Goal: Complete application form: Complete application form

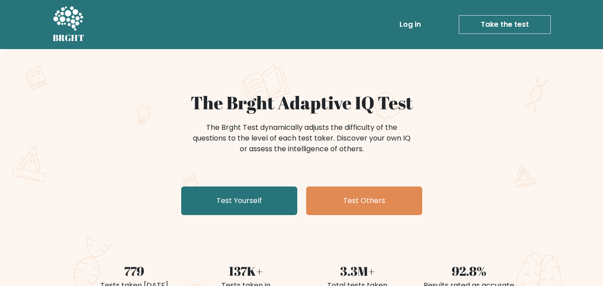
click at [256, 198] on link "Test Yourself" at bounding box center [239, 201] width 116 height 29
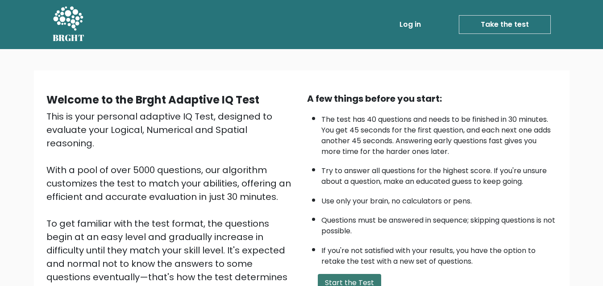
click at [366, 283] on button "Start the Test" at bounding box center [349, 283] width 63 height 18
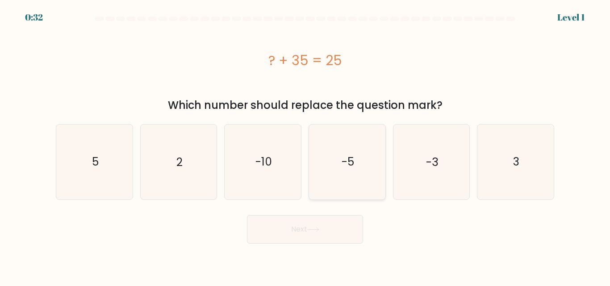
click at [354, 162] on text "-5" at bounding box center [348, 162] width 12 height 16
click at [305, 146] on input "d. -5" at bounding box center [305, 144] width 0 height 2
radio input "true"
click at [304, 221] on button "Next" at bounding box center [305, 229] width 116 height 29
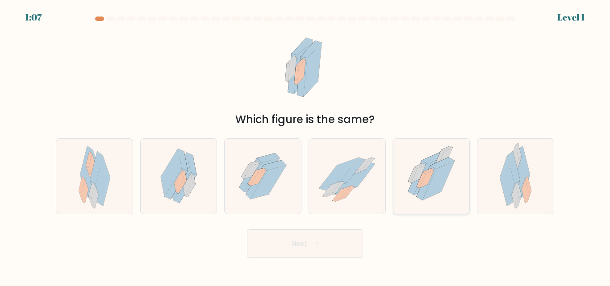
click at [441, 155] on icon at bounding box center [439, 158] width 9 height 16
click at [305, 146] on input "e." at bounding box center [305, 144] width 0 height 2
radio input "true"
click at [302, 250] on button "Next" at bounding box center [305, 243] width 116 height 29
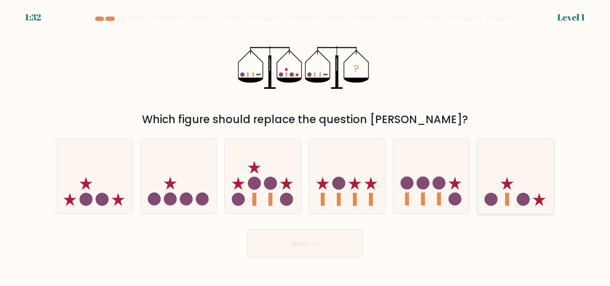
click at [526, 173] on icon at bounding box center [515, 176] width 76 height 63
click at [305, 146] on input "f." at bounding box center [305, 144] width 0 height 2
radio input "true"
click at [346, 245] on button "Next" at bounding box center [305, 243] width 116 height 29
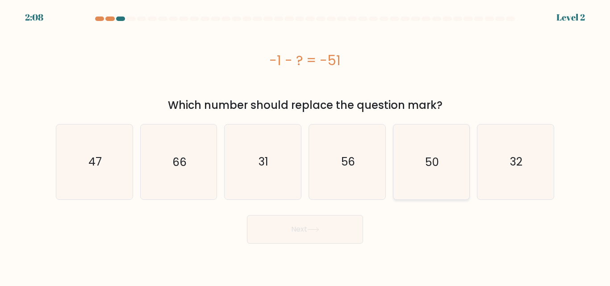
click at [433, 154] on text "50" at bounding box center [432, 162] width 14 height 16
click at [305, 146] on input "e. 50" at bounding box center [305, 144] width 0 height 2
radio input "true"
click at [330, 236] on button "Next" at bounding box center [305, 229] width 116 height 29
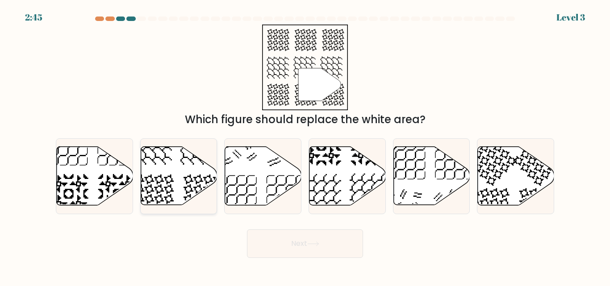
click at [187, 181] on icon at bounding box center [179, 176] width 76 height 58
click at [305, 146] on input "b." at bounding box center [305, 144] width 0 height 2
radio input "true"
click at [301, 246] on button "Next" at bounding box center [305, 243] width 116 height 29
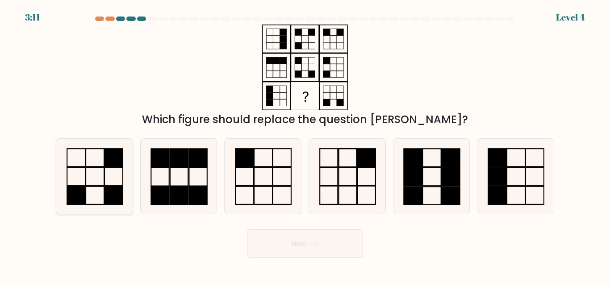
click at [108, 173] on icon at bounding box center [94, 176] width 75 height 75
click at [305, 146] on input "a." at bounding box center [305, 144] width 0 height 2
radio input "true"
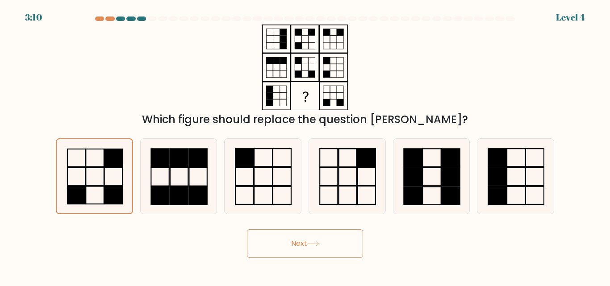
click at [309, 233] on button "Next" at bounding box center [305, 243] width 116 height 29
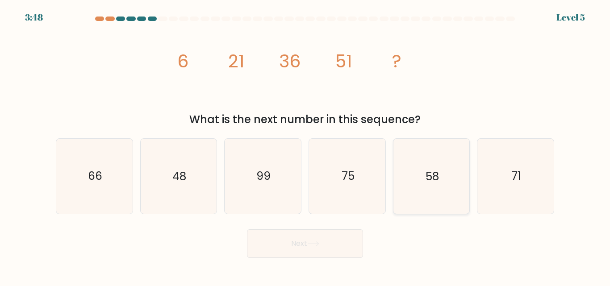
click at [429, 176] on text "58" at bounding box center [431, 177] width 13 height 16
click at [305, 146] on input "e. 58" at bounding box center [305, 144] width 0 height 2
radio input "true"
click at [338, 249] on button "Next" at bounding box center [305, 243] width 116 height 29
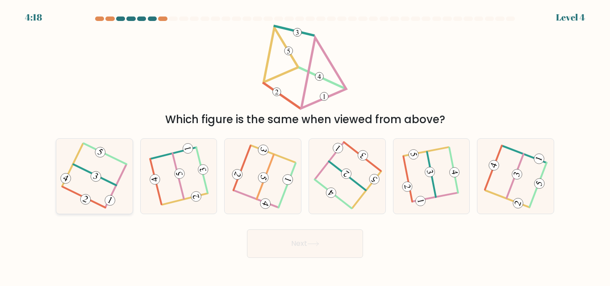
click at [126, 156] on div at bounding box center [94, 175] width 77 height 75
click at [305, 146] on input "a." at bounding box center [305, 144] width 0 height 2
radio input "true"
click at [282, 245] on button "Next" at bounding box center [305, 243] width 116 height 29
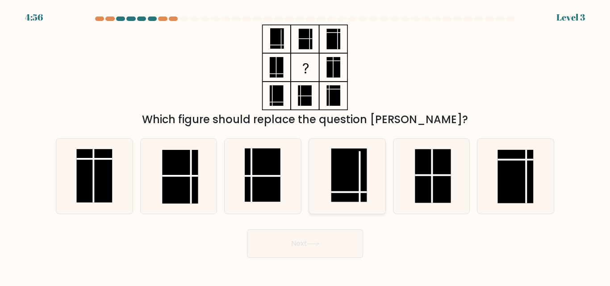
click at [344, 155] on rect at bounding box center [349, 176] width 36 height 54
click at [305, 146] on input "d." at bounding box center [305, 144] width 0 height 2
radio input "true"
click at [316, 249] on button "Next" at bounding box center [305, 243] width 116 height 29
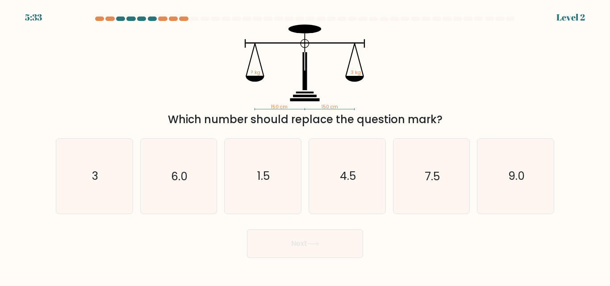
click at [135, 144] on div "a. 3" at bounding box center [94, 175] width 84 height 75
click at [127, 172] on icon "3" at bounding box center [94, 176] width 75 height 75
click at [305, 146] on input "a. 3" at bounding box center [305, 144] width 0 height 2
radio input "true"
click at [333, 244] on button "Next" at bounding box center [305, 243] width 116 height 29
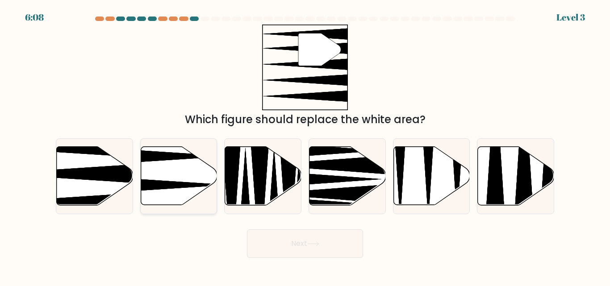
click at [216, 184] on icon at bounding box center [179, 175] width 76 height 59
click at [305, 146] on input "b." at bounding box center [305, 144] width 0 height 2
radio input "true"
click at [313, 235] on button "Next" at bounding box center [305, 243] width 116 height 29
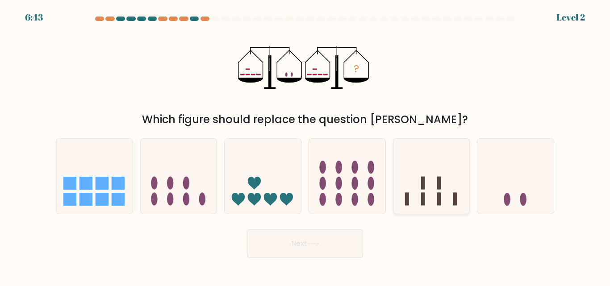
click at [457, 207] on icon at bounding box center [431, 176] width 76 height 63
click at [305, 146] on input "e." at bounding box center [305, 144] width 0 height 2
radio input "true"
click at [335, 241] on button "Next" at bounding box center [305, 243] width 116 height 29
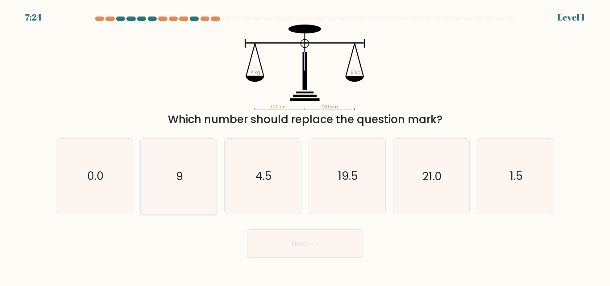
click at [209, 160] on icon "9" at bounding box center [178, 176] width 75 height 75
click at [305, 146] on input "b. 9" at bounding box center [305, 144] width 0 height 2
radio input "true"
click at [294, 245] on button "Next" at bounding box center [305, 243] width 116 height 29
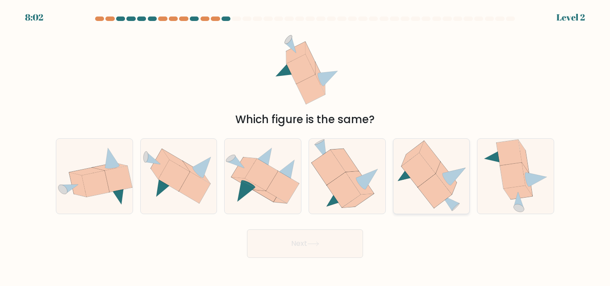
click at [427, 175] on icon at bounding box center [418, 170] width 34 height 34
click at [305, 146] on input "e." at bounding box center [305, 144] width 0 height 2
radio input "true"
click at [314, 238] on button "Next" at bounding box center [305, 243] width 116 height 29
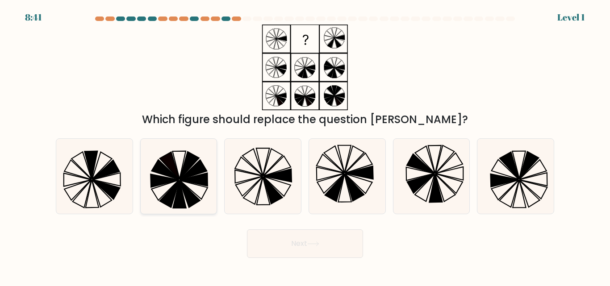
click at [197, 177] on icon at bounding box center [193, 179] width 28 height 13
click at [305, 146] on input "b." at bounding box center [305, 144] width 0 height 2
radio input "true"
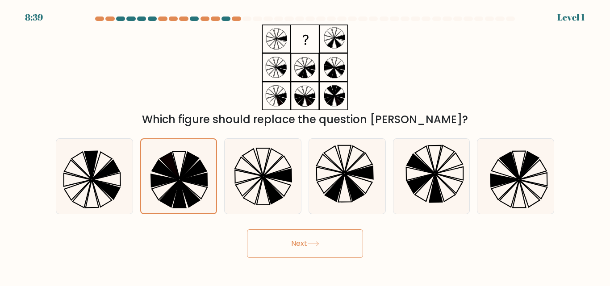
click at [294, 242] on button "Next" at bounding box center [305, 243] width 116 height 29
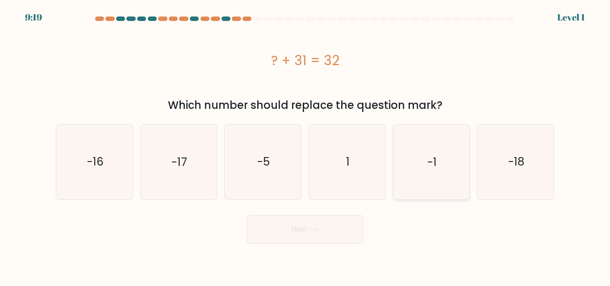
click at [431, 159] on text "-1" at bounding box center [431, 162] width 9 height 16
click at [305, 146] on input "e. -1" at bounding box center [305, 144] width 0 height 2
radio input "true"
click at [338, 228] on button "Next" at bounding box center [305, 229] width 116 height 29
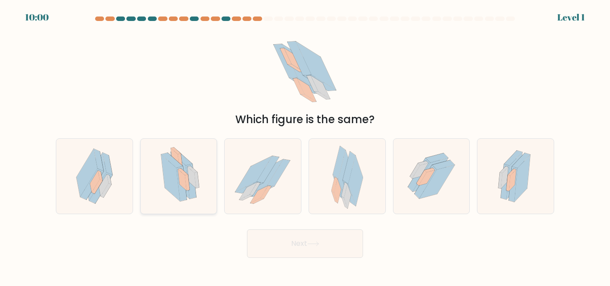
click at [187, 156] on icon at bounding box center [178, 176] width 53 height 75
click at [305, 146] on input "b." at bounding box center [305, 144] width 0 height 2
radio input "true"
click at [309, 231] on button "Next" at bounding box center [305, 243] width 116 height 29
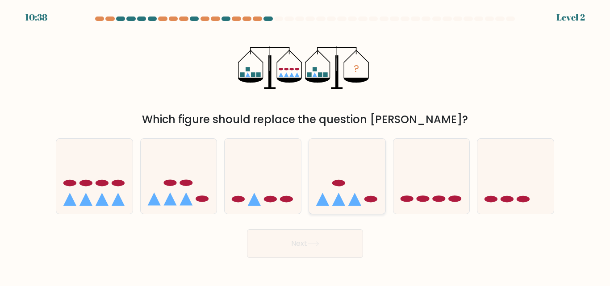
click at [325, 166] on icon at bounding box center [347, 176] width 76 height 63
click at [305, 146] on input "d." at bounding box center [305, 144] width 0 height 2
radio input "true"
click at [329, 259] on body "10:37 Level 2" at bounding box center [305, 143] width 610 height 286
click at [333, 246] on button "Next" at bounding box center [305, 243] width 116 height 29
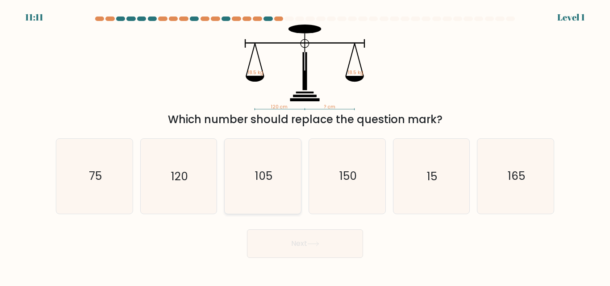
click at [268, 179] on text "105" at bounding box center [263, 177] width 17 height 16
click at [305, 146] on input "c. 105" at bounding box center [305, 144] width 0 height 2
radio input "true"
click at [318, 242] on icon at bounding box center [313, 244] width 12 height 5
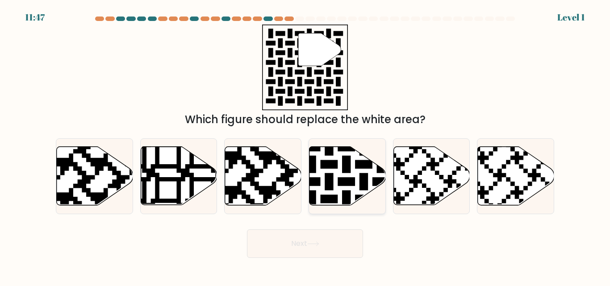
click at [336, 178] on icon at bounding box center [347, 176] width 76 height 58
click at [305, 146] on input "d." at bounding box center [305, 144] width 0 height 2
radio input "true"
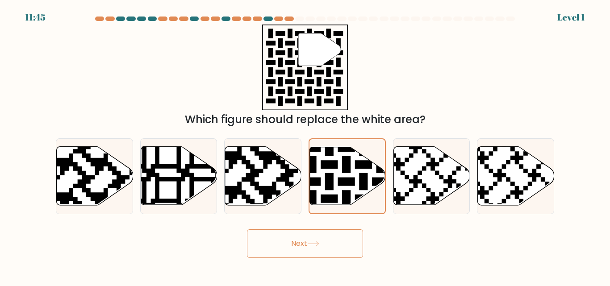
click at [317, 246] on icon at bounding box center [313, 244] width 12 height 5
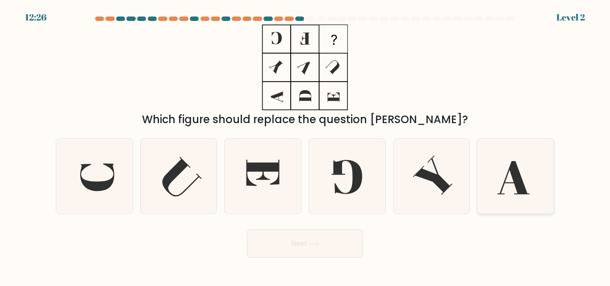
click at [504, 164] on icon at bounding box center [515, 176] width 75 height 75
click at [305, 146] on input "f." at bounding box center [305, 144] width 0 height 2
radio input "true"
click at [362, 230] on div "Next" at bounding box center [304, 241] width 509 height 33
click at [341, 242] on button "Next" at bounding box center [305, 243] width 116 height 29
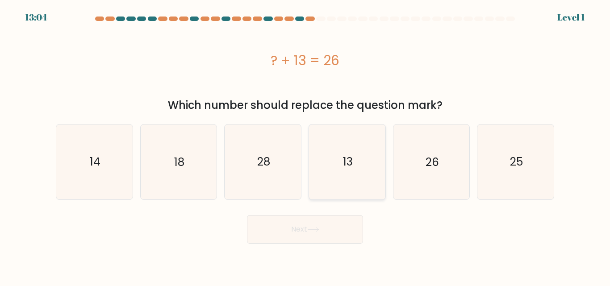
click at [344, 155] on text "13" at bounding box center [348, 162] width 10 height 16
click at [305, 146] on input "d. 13" at bounding box center [305, 144] width 0 height 2
radio input "true"
click at [319, 240] on button "Next" at bounding box center [305, 229] width 116 height 29
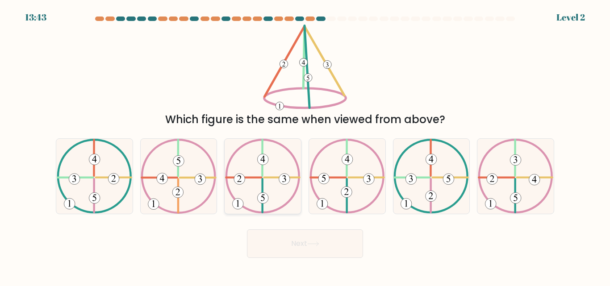
click at [266, 181] on icon at bounding box center [262, 176] width 75 height 75
click at [305, 146] on input "c." at bounding box center [305, 144] width 0 height 2
radio input "true"
click at [328, 242] on button "Next" at bounding box center [305, 243] width 116 height 29
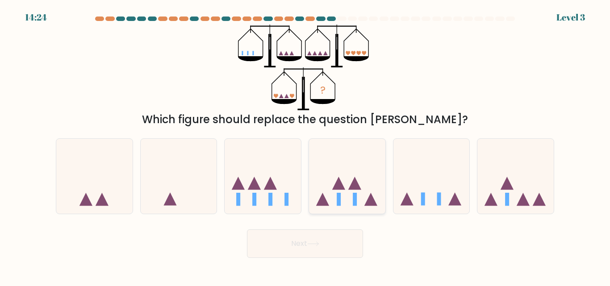
click at [342, 175] on icon at bounding box center [347, 176] width 76 height 63
click at [305, 146] on input "d." at bounding box center [305, 144] width 0 height 2
radio input "true"
click at [317, 242] on icon at bounding box center [313, 244] width 12 height 5
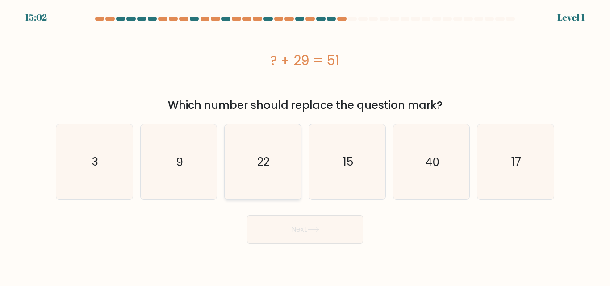
click at [291, 153] on icon "22" at bounding box center [262, 162] width 75 height 75
click at [305, 146] on input "c. 22" at bounding box center [305, 144] width 0 height 2
radio input "true"
click at [299, 238] on button "Next" at bounding box center [305, 229] width 116 height 29
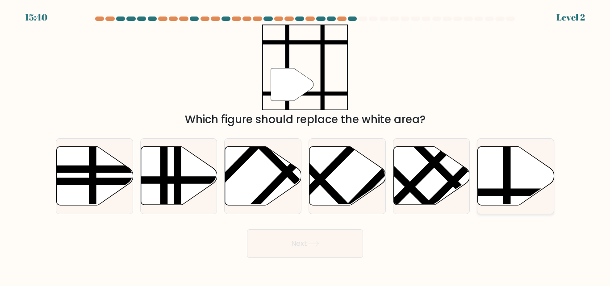
click at [527, 185] on icon at bounding box center [516, 176] width 76 height 58
click at [305, 146] on input "f." at bounding box center [305, 144] width 0 height 2
radio input "true"
click at [329, 240] on button "Next" at bounding box center [305, 243] width 116 height 29
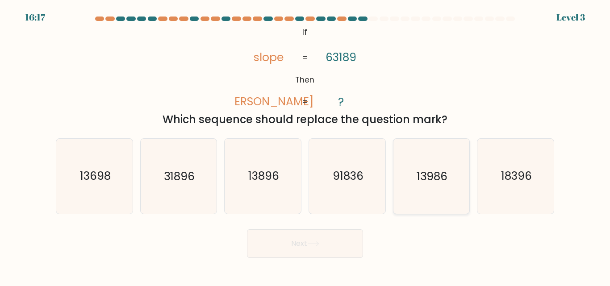
click at [404, 174] on icon "13986" at bounding box center [431, 176] width 75 height 75
click at [305, 146] on input "e. 13986" at bounding box center [305, 144] width 0 height 2
radio input "true"
click at [304, 248] on button "Next" at bounding box center [305, 243] width 116 height 29
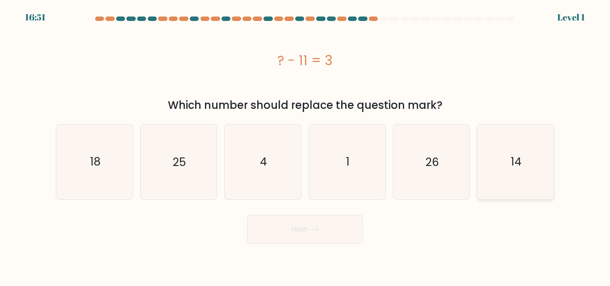
click at [509, 159] on icon "14" at bounding box center [515, 162] width 75 height 75
click at [305, 146] on input "f. 14" at bounding box center [305, 144] width 0 height 2
radio input "true"
click at [340, 232] on button "Next" at bounding box center [305, 229] width 116 height 29
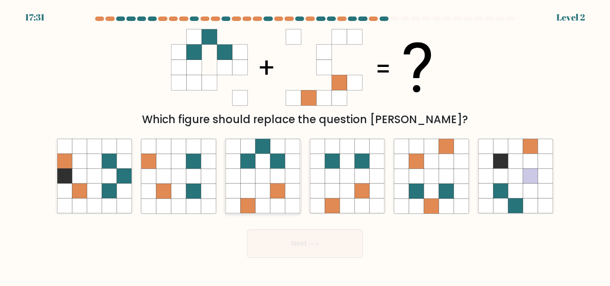
click at [291, 144] on icon at bounding box center [292, 146] width 15 height 15
click at [305, 144] on input "c." at bounding box center [305, 144] width 0 height 2
radio input "true"
click at [328, 234] on button "Next" at bounding box center [305, 243] width 116 height 29
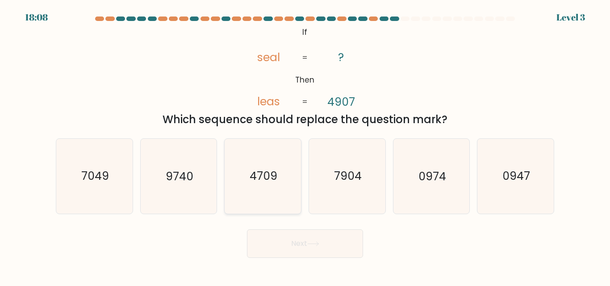
click at [259, 181] on text "4709" at bounding box center [264, 177] width 28 height 16
click at [305, 146] on input "c. 4709" at bounding box center [305, 144] width 0 height 2
radio input "true"
click at [329, 242] on button "Next" at bounding box center [305, 243] width 116 height 29
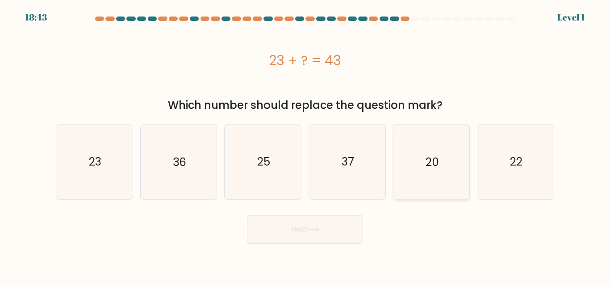
click at [412, 144] on icon "20" at bounding box center [431, 162] width 75 height 75
click at [305, 144] on input "e. 20" at bounding box center [305, 144] width 0 height 2
radio input "true"
click at [328, 232] on button "Next" at bounding box center [305, 229] width 116 height 29
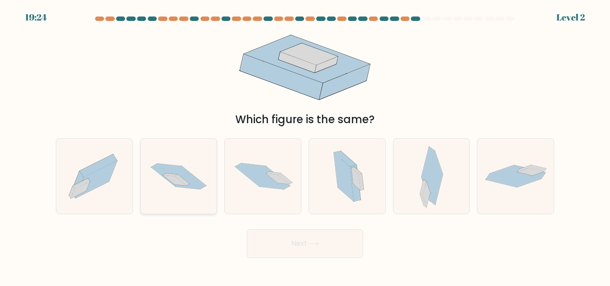
click at [201, 179] on icon at bounding box center [179, 176] width 76 height 50
click at [305, 146] on input "b." at bounding box center [305, 144] width 0 height 2
radio input "true"
click at [323, 240] on button "Next" at bounding box center [305, 243] width 116 height 29
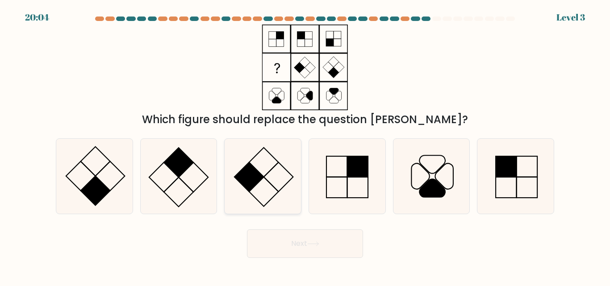
click at [271, 162] on icon at bounding box center [262, 176] width 75 height 75
click at [305, 146] on input "c." at bounding box center [305, 144] width 0 height 2
radio input "true"
click at [300, 250] on button "Next" at bounding box center [305, 243] width 116 height 29
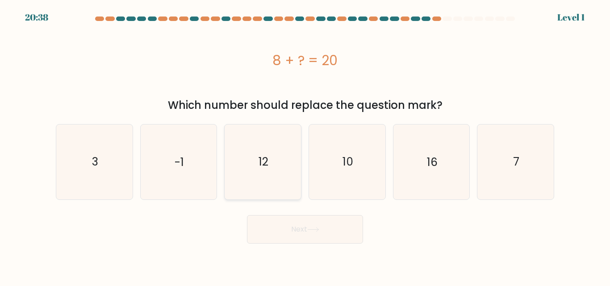
click at [285, 164] on icon "12" at bounding box center [262, 162] width 75 height 75
click at [305, 146] on input "c. 12" at bounding box center [305, 144] width 0 height 2
radio input "true"
click at [326, 227] on button "Next" at bounding box center [305, 229] width 116 height 29
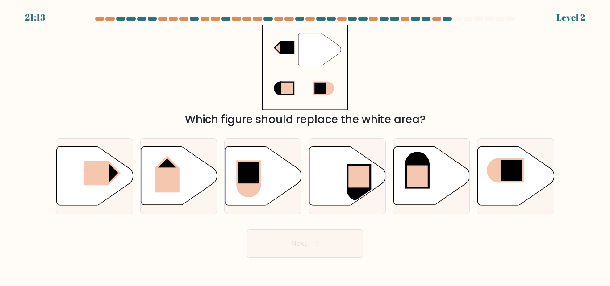
click at [46, 180] on form at bounding box center [305, 138] width 610 height 242
click at [90, 181] on rect at bounding box center [95, 173] width 25 height 25
click at [305, 146] on input "a." at bounding box center [305, 144] width 0 height 2
radio input "true"
click at [328, 246] on button "Next" at bounding box center [305, 243] width 116 height 29
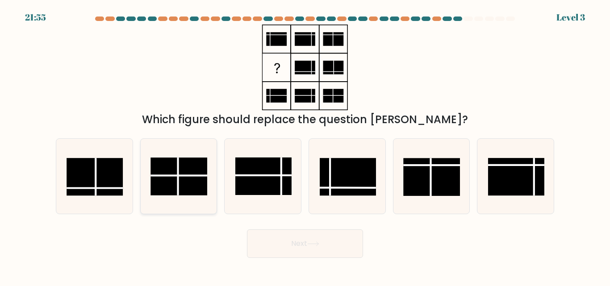
click at [192, 165] on rect at bounding box center [179, 176] width 56 height 37
click at [305, 146] on input "b." at bounding box center [305, 144] width 0 height 2
radio input "true"
click at [314, 237] on button "Next" at bounding box center [305, 243] width 116 height 29
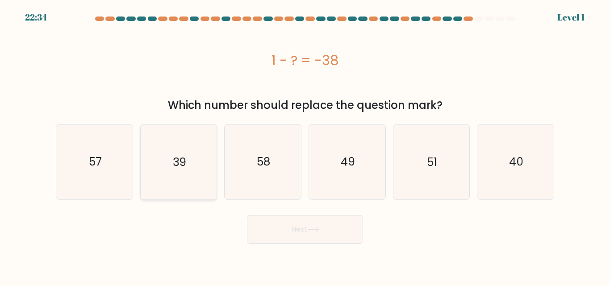
click at [212, 168] on icon "39" at bounding box center [178, 162] width 75 height 75
click at [305, 146] on input "b. 39" at bounding box center [305, 144] width 0 height 2
radio input "true"
click at [322, 224] on button "Next" at bounding box center [305, 229] width 116 height 29
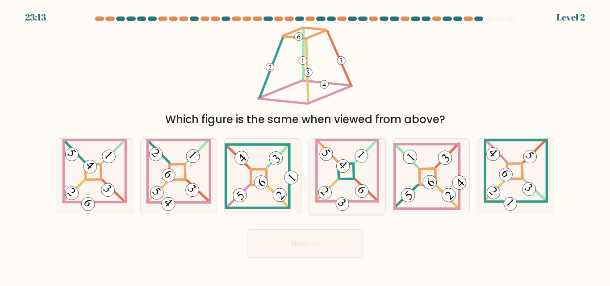
click at [350, 193] on icon at bounding box center [347, 176] width 64 height 75
click at [305, 146] on input "d." at bounding box center [305, 144] width 0 height 2
radio input "true"
click at [313, 251] on button "Next" at bounding box center [305, 243] width 116 height 29
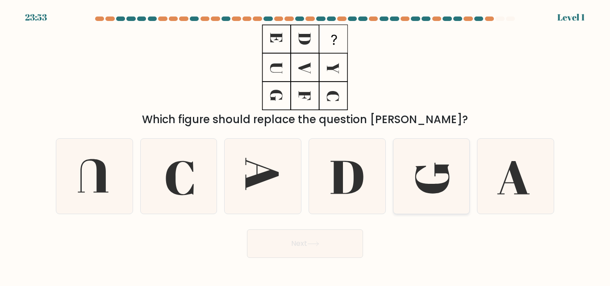
click at [438, 183] on icon at bounding box center [431, 176] width 75 height 75
click at [305, 146] on input "e." at bounding box center [305, 144] width 0 height 2
radio input "true"
click at [308, 249] on button "Next" at bounding box center [305, 243] width 116 height 29
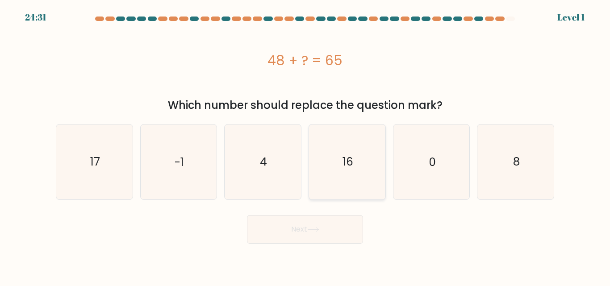
click at [316, 139] on icon "16" at bounding box center [347, 162] width 75 height 75
click at [305, 143] on input "d. 16" at bounding box center [305, 144] width 0 height 2
radio input "true"
click at [298, 230] on button "Next" at bounding box center [305, 229] width 116 height 29
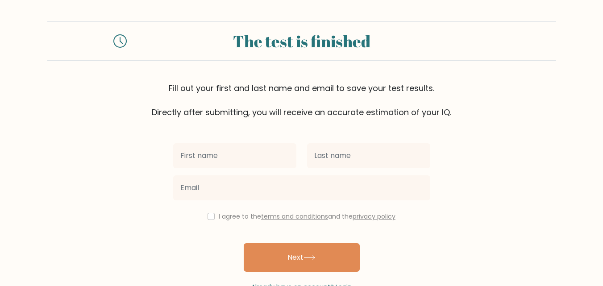
scroll to position [27, 0]
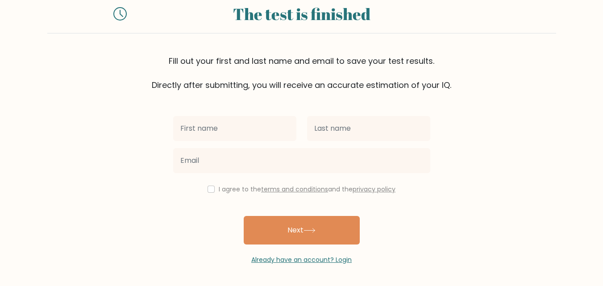
click at [230, 134] on input "text" at bounding box center [234, 128] width 123 height 25
type input "Gaurika"
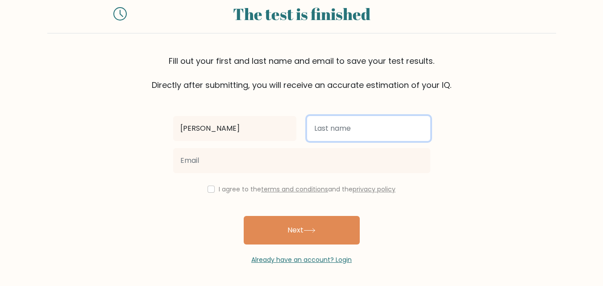
click at [315, 137] on input "text" at bounding box center [368, 128] width 123 height 25
drag, startPoint x: 315, startPoint y: 137, endPoint x: 288, endPoint y: 150, distance: 29.9
click at [288, 150] on div "Gaurika Singh I agree to the terms and conditions and the privacy policy Next A…" at bounding box center [302, 178] width 268 height 174
type input "Singh"
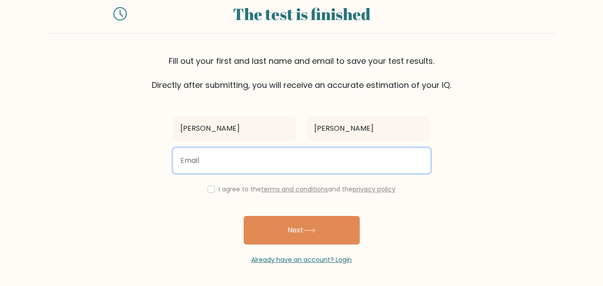
click at [288, 156] on input "email" at bounding box center [301, 160] width 257 height 25
type input "monisingh9233@gmail.com"
click at [229, 163] on input "monisingh9233@gmail.com" at bounding box center [301, 160] width 257 height 25
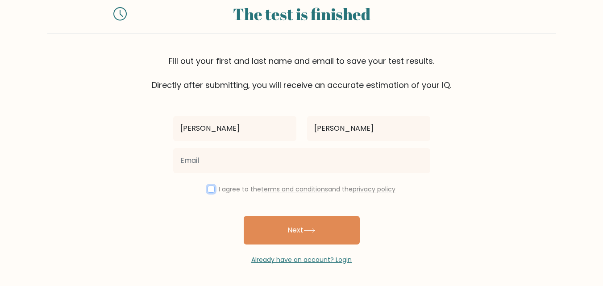
click at [209, 192] on input "checkbox" at bounding box center [211, 189] width 7 height 7
checkbox input "true"
click at [403, 112] on div "Gaurika Singh I agree to the terms and conditions and the privacy policy Next A…" at bounding box center [302, 178] width 268 height 174
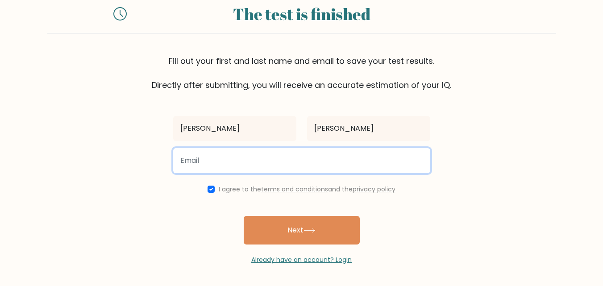
click at [279, 154] on input "email" at bounding box center [301, 160] width 257 height 25
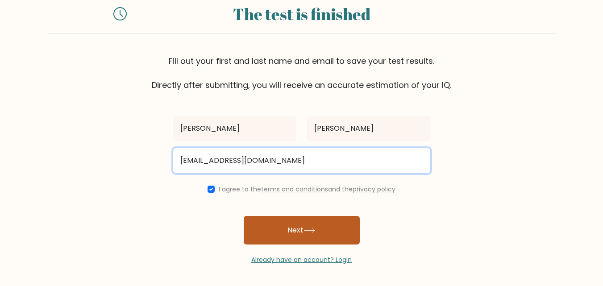
type input "monisingh18032007@gmail.com"
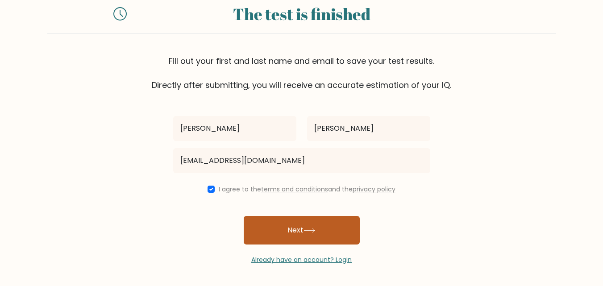
click at [337, 232] on button "Next" at bounding box center [302, 230] width 116 height 29
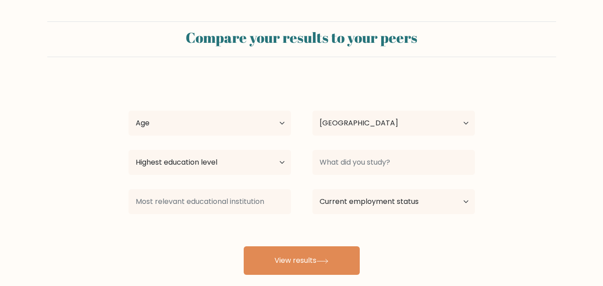
select select "US"
click at [273, 124] on select "Age Under [DEMOGRAPHIC_DATA] [DEMOGRAPHIC_DATA] [DEMOGRAPHIC_DATA] [DEMOGRAPHIC…" at bounding box center [210, 123] width 162 height 25
select select "18_24"
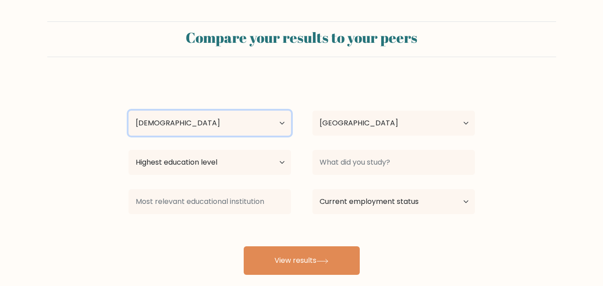
click at [129, 111] on select "Age Under [DEMOGRAPHIC_DATA] [DEMOGRAPHIC_DATA] [DEMOGRAPHIC_DATA] [DEMOGRAPHIC…" at bounding box center [210, 123] width 162 height 25
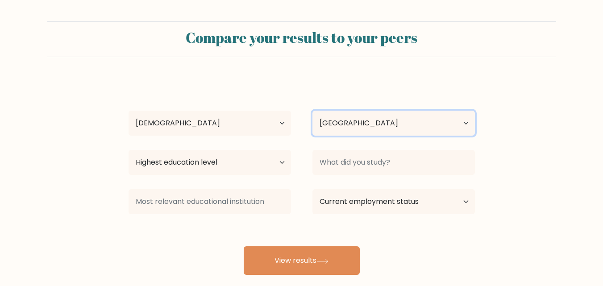
click at [394, 123] on select "Country [GEOGRAPHIC_DATA] [GEOGRAPHIC_DATA] [GEOGRAPHIC_DATA] [US_STATE] [GEOGR…" at bounding box center [393, 123] width 162 height 25
select select "IN"
click at [312, 111] on select "Country [GEOGRAPHIC_DATA] [GEOGRAPHIC_DATA] [GEOGRAPHIC_DATA] [US_STATE] [GEOGR…" at bounding box center [393, 123] width 162 height 25
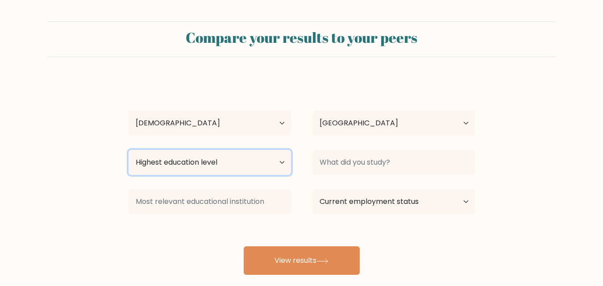
click at [236, 168] on select "Highest education level No schooling Primary Lower Secondary Upper Secondary Oc…" at bounding box center [210, 162] width 162 height 25
select select "bachelors_degree"
click at [129, 150] on select "Highest education level No schooling Primary Lower Secondary Upper Secondary Oc…" at bounding box center [210, 162] width 162 height 25
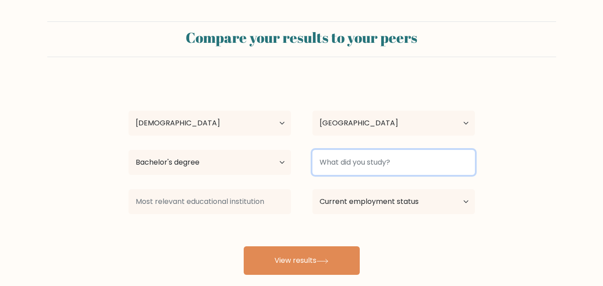
click at [342, 159] on input at bounding box center [393, 162] width 162 height 25
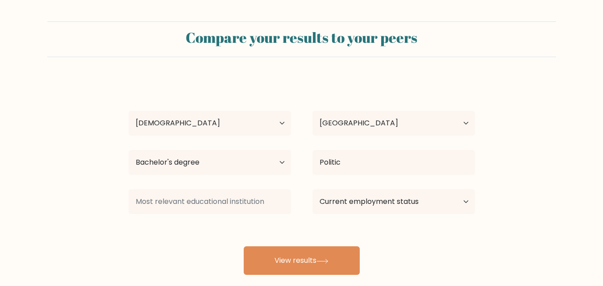
click at [362, 182] on div "Gaurika Singh Age Under 18 years old 18-24 years old 25-34 years old 35-44 year…" at bounding box center [301, 177] width 357 height 196
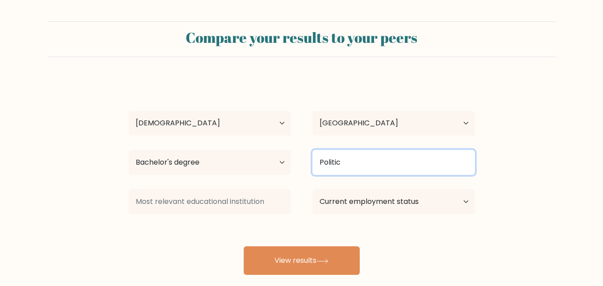
click at [359, 169] on input "Politic" at bounding box center [393, 162] width 162 height 25
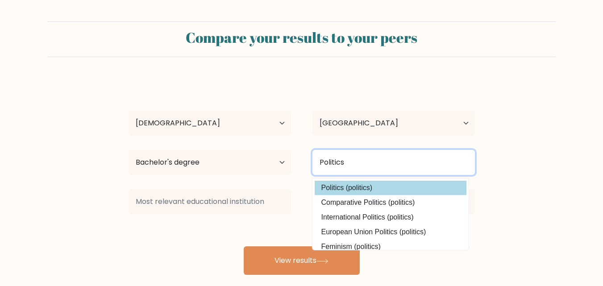
type input "Politics"
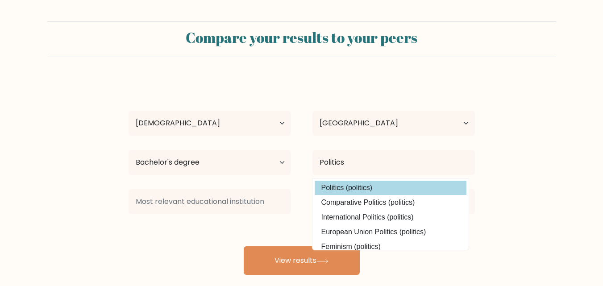
click at [368, 188] on div "Gaurika Singh Age Under 18 years old 18-24 years old 25-34 years old 35-44 year…" at bounding box center [301, 177] width 357 height 196
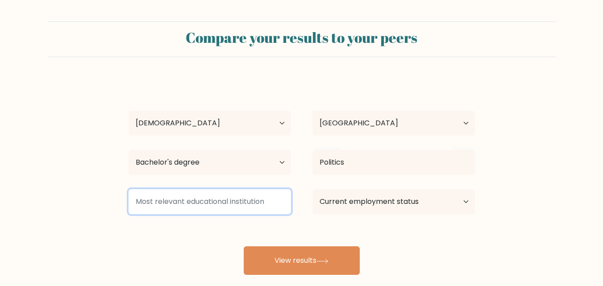
click at [204, 194] on input at bounding box center [210, 201] width 162 height 25
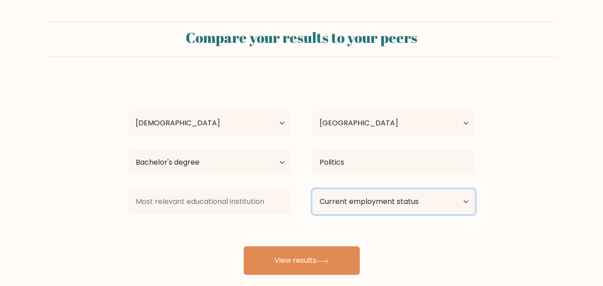
click at [370, 205] on select "Current employment status Employed Student Retired Other / prefer not to answer" at bounding box center [393, 201] width 162 height 25
select select "student"
click at [312, 189] on select "Current employment status Employed Student Retired Other / prefer not to answer" at bounding box center [393, 201] width 162 height 25
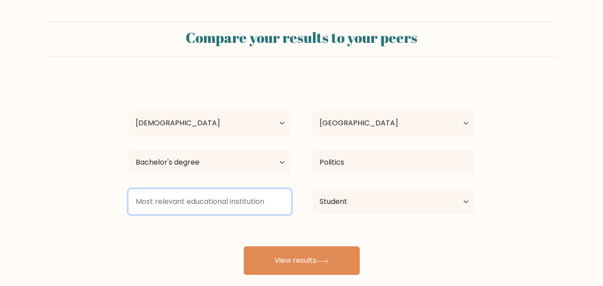
click at [265, 211] on input at bounding box center [210, 201] width 162 height 25
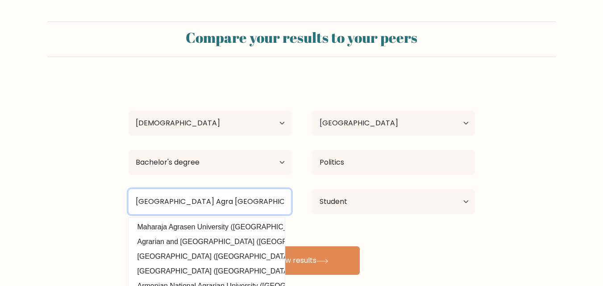
drag, startPoint x: 216, startPoint y: 200, endPoint x: 200, endPoint y: 199, distance: 16.1
click at [200, 199] on input "St.John's College Agra India" at bounding box center [210, 201] width 162 height 25
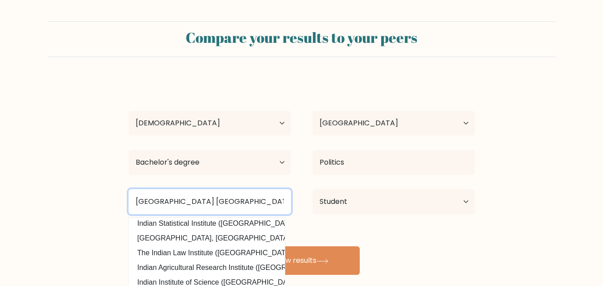
scroll to position [87, 0]
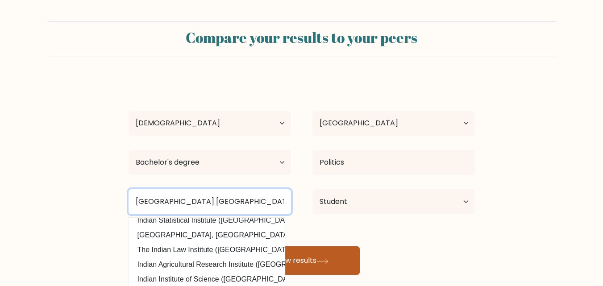
type input "St.John's College India"
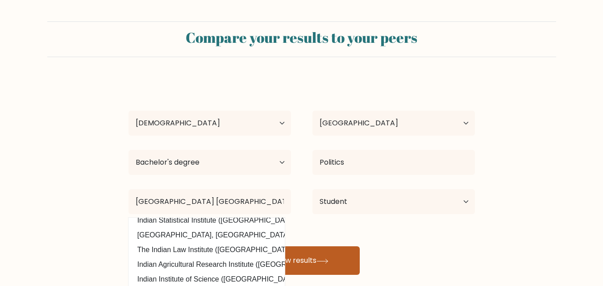
click at [338, 254] on button "View results" at bounding box center [302, 260] width 116 height 29
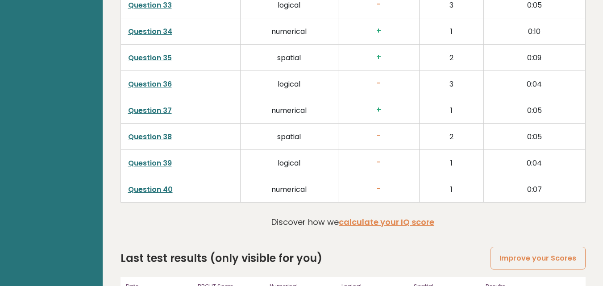
scroll to position [2287, 0]
